Goal: Transaction & Acquisition: Subscribe to service/newsletter

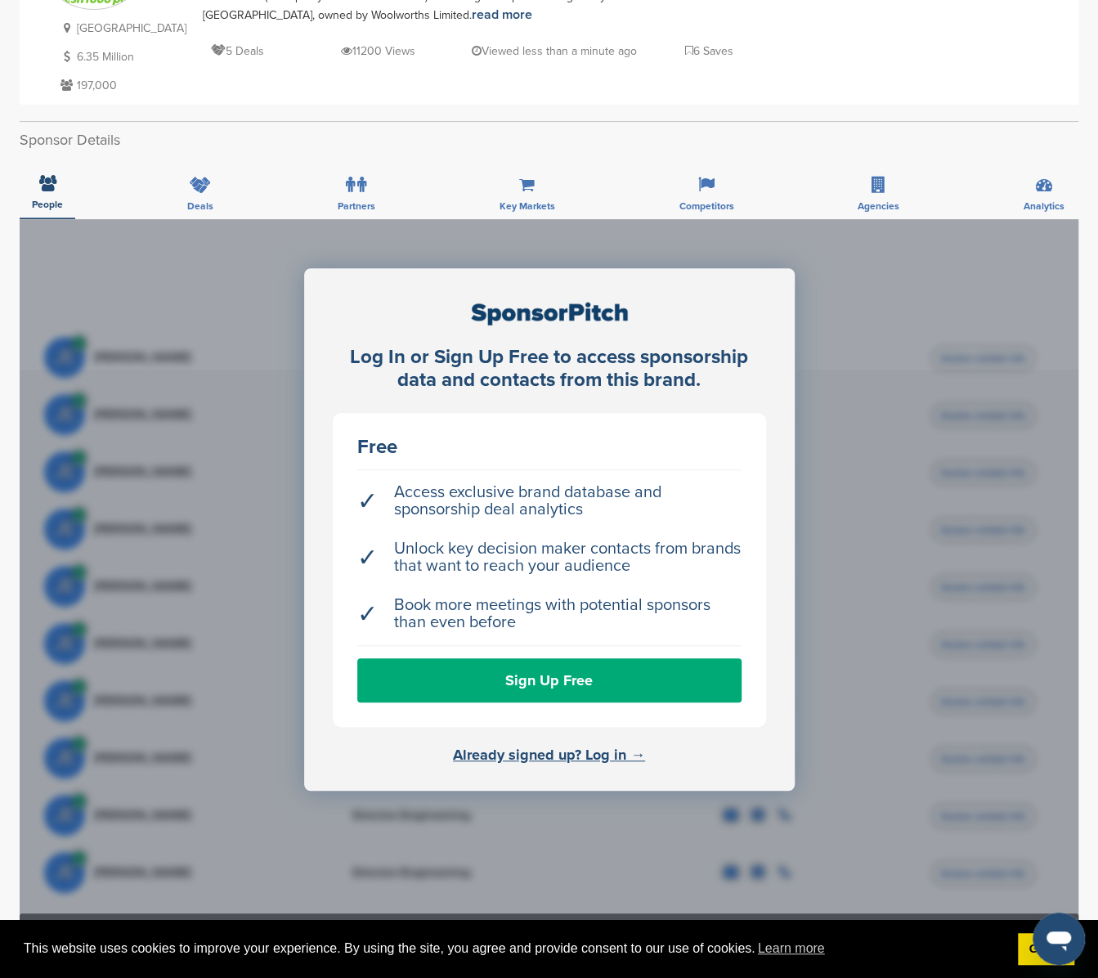
scroll to position [245, 0]
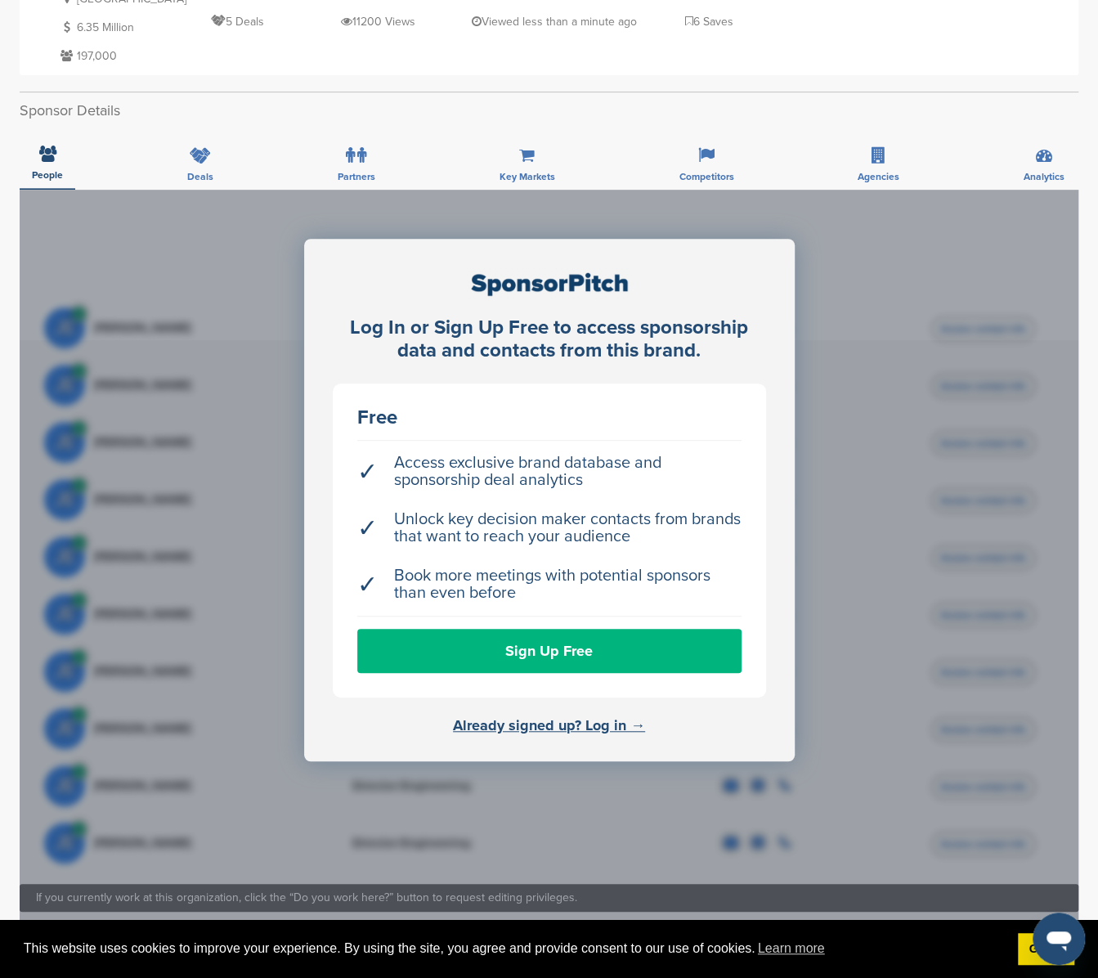
click at [545, 655] on link "Sign Up Free" at bounding box center [549, 651] width 384 height 44
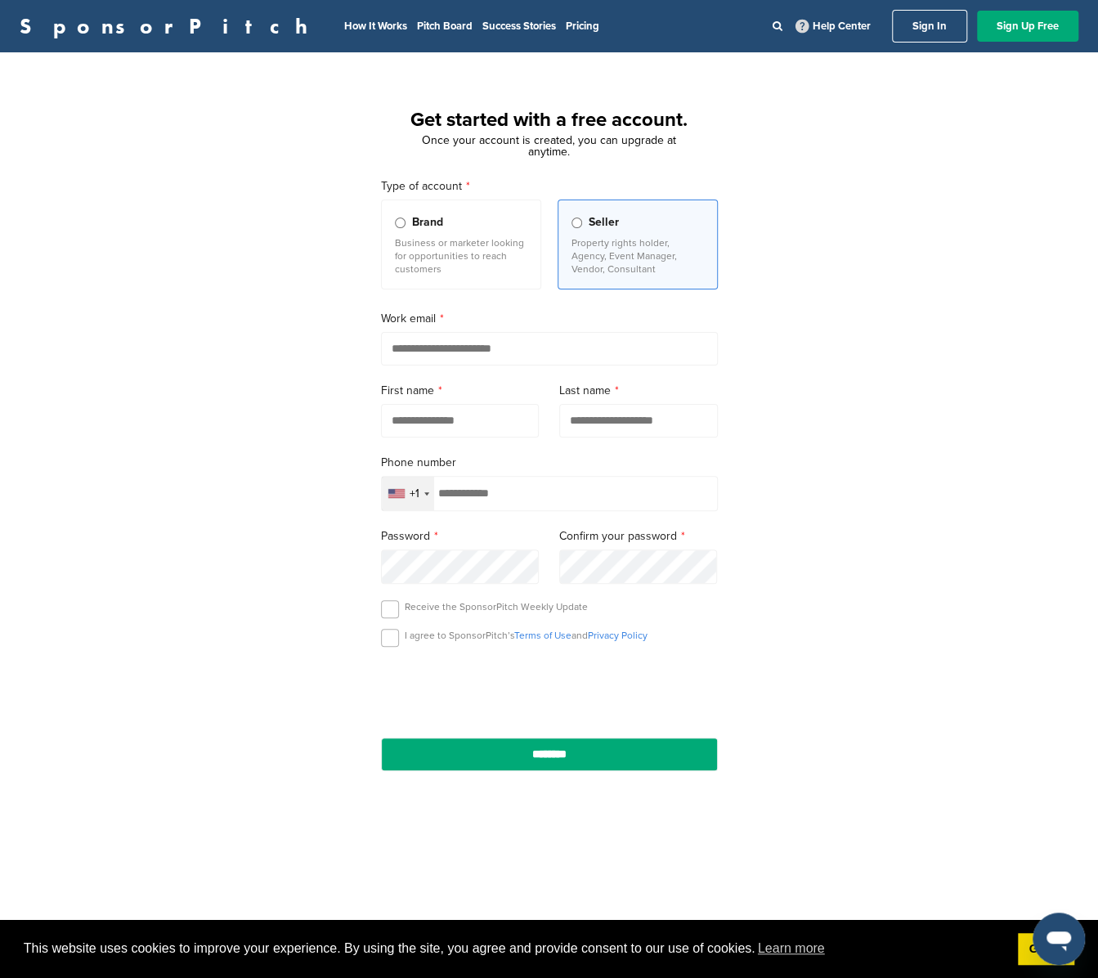
click at [432, 269] on p "Business or marketer looking for opportunities to reach customers" at bounding box center [461, 255] width 132 height 39
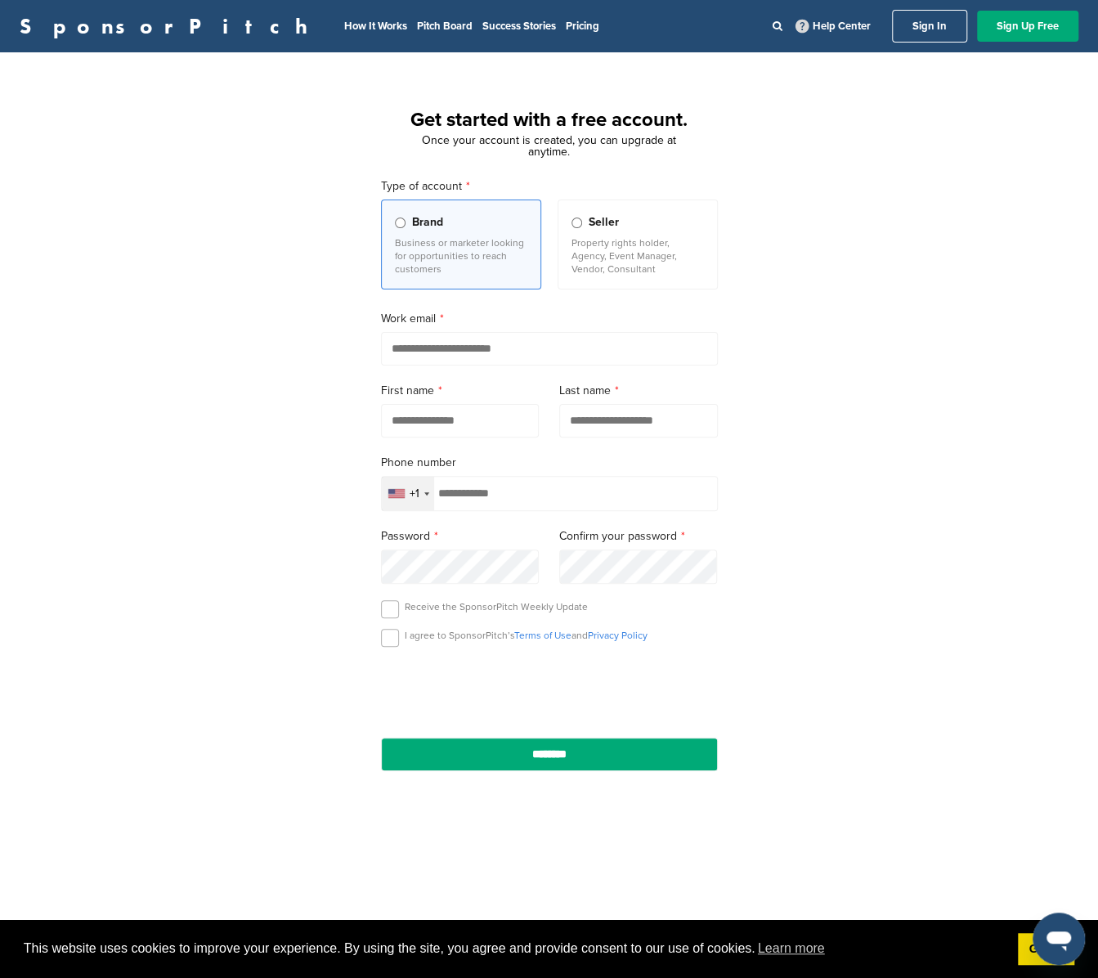
click at [423, 499] on div "+1" at bounding box center [408, 494] width 52 height 34
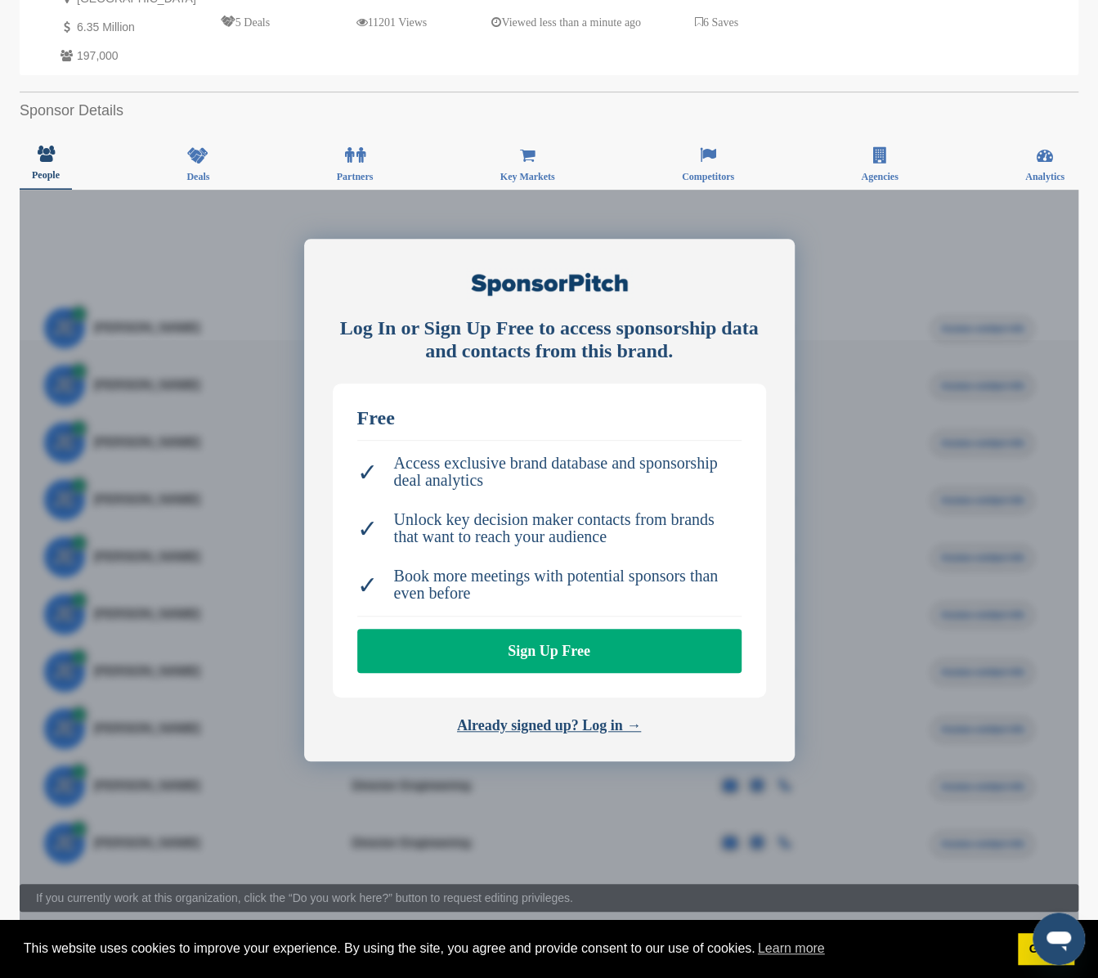
scroll to position [245, 0]
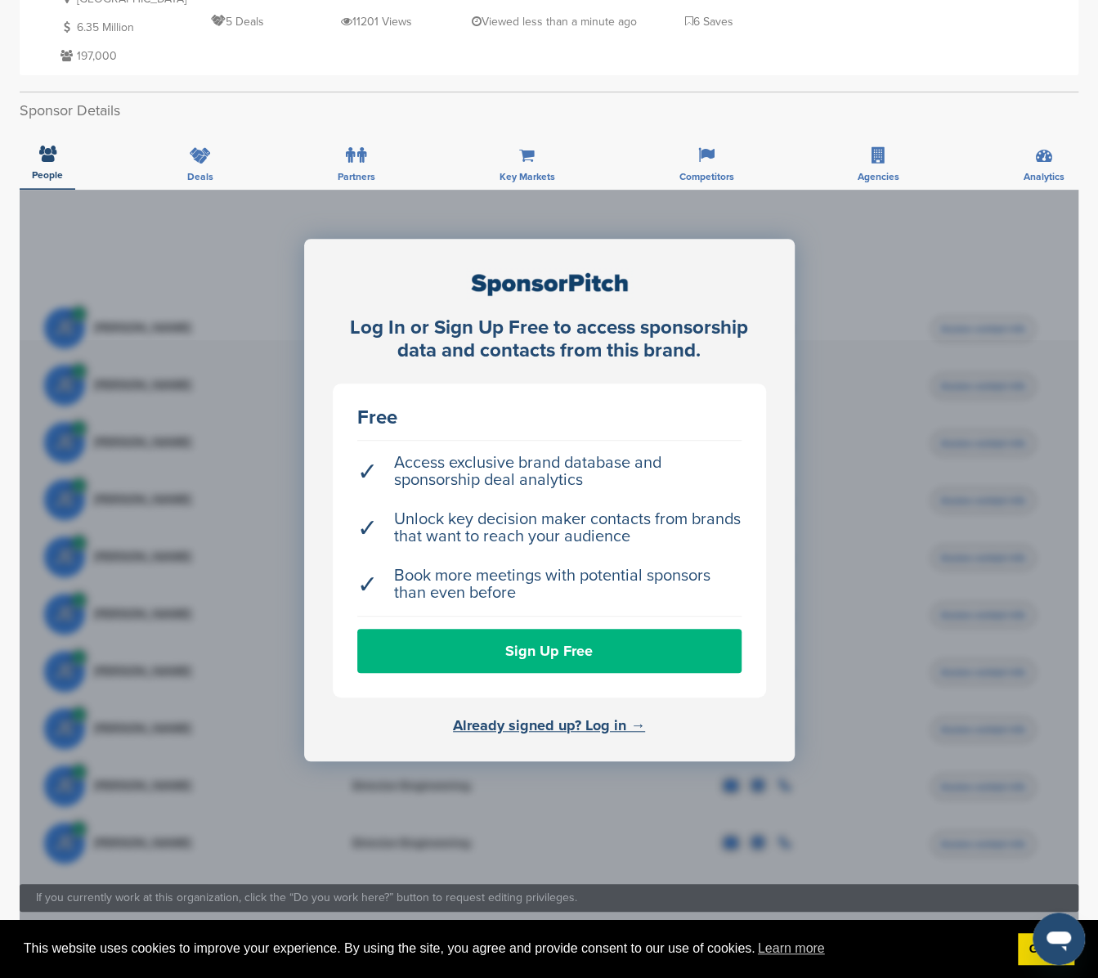
click at [548, 640] on link "Sign Up Free" at bounding box center [549, 651] width 384 height 44
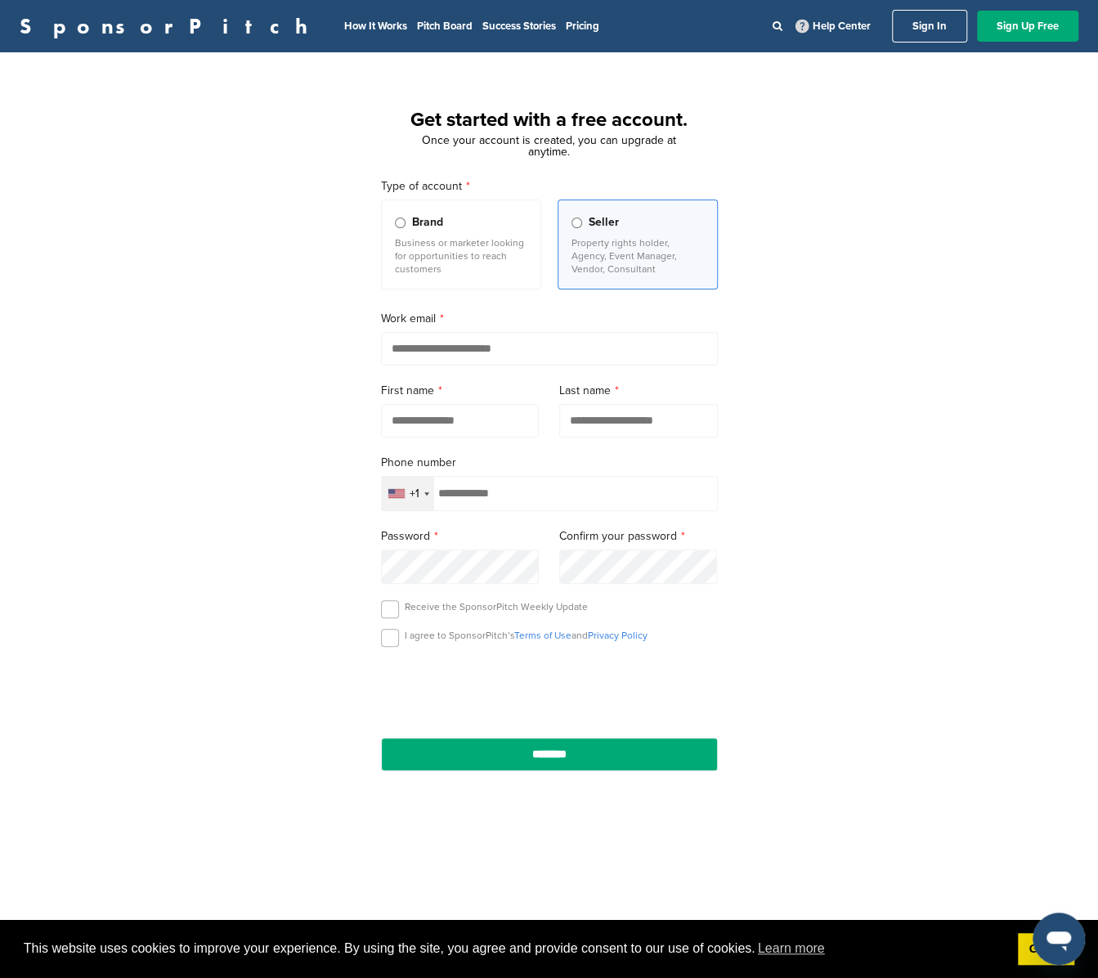
click at [424, 501] on div "+1" at bounding box center [408, 494] width 52 height 34
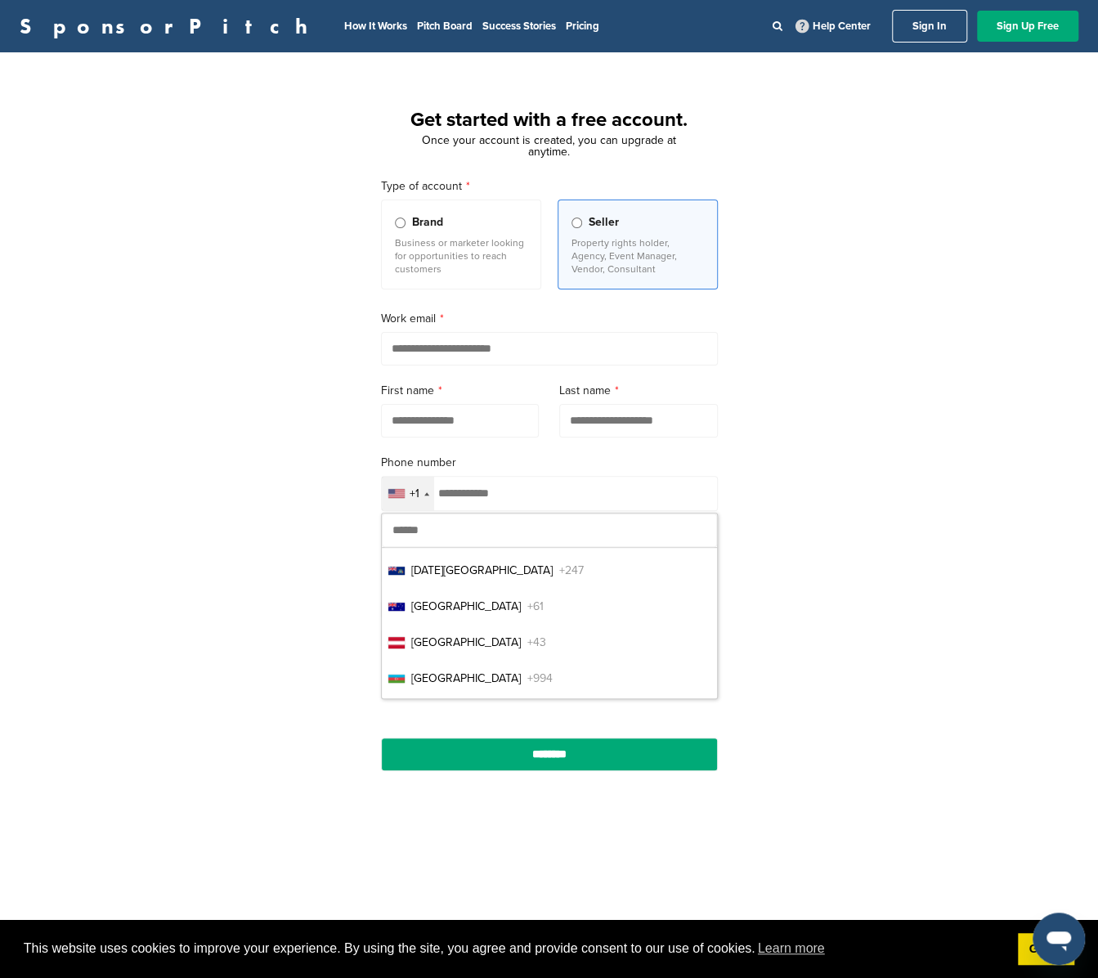
scroll to position [327, 0]
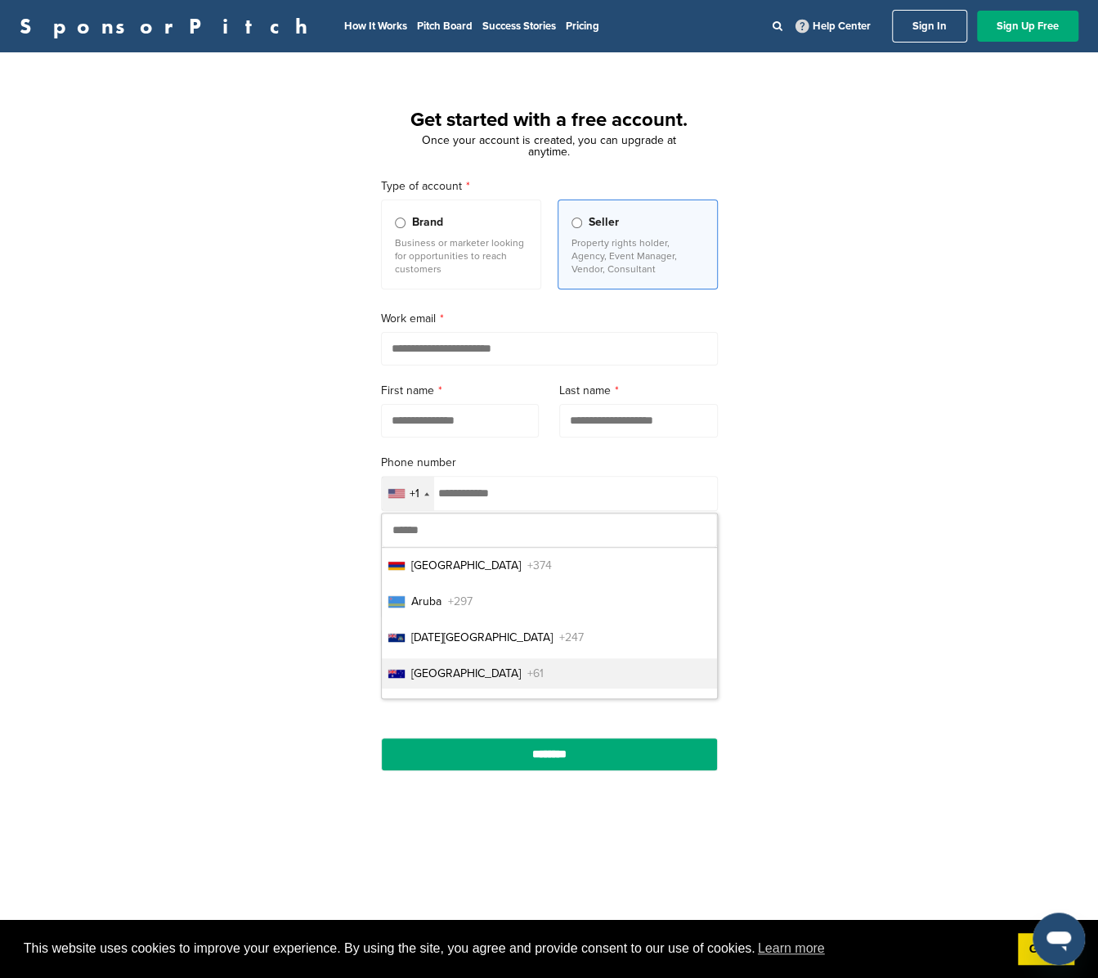
click at [457, 671] on li "Australia +61" at bounding box center [549, 673] width 335 height 30
